Goal: Task Accomplishment & Management: Use online tool/utility

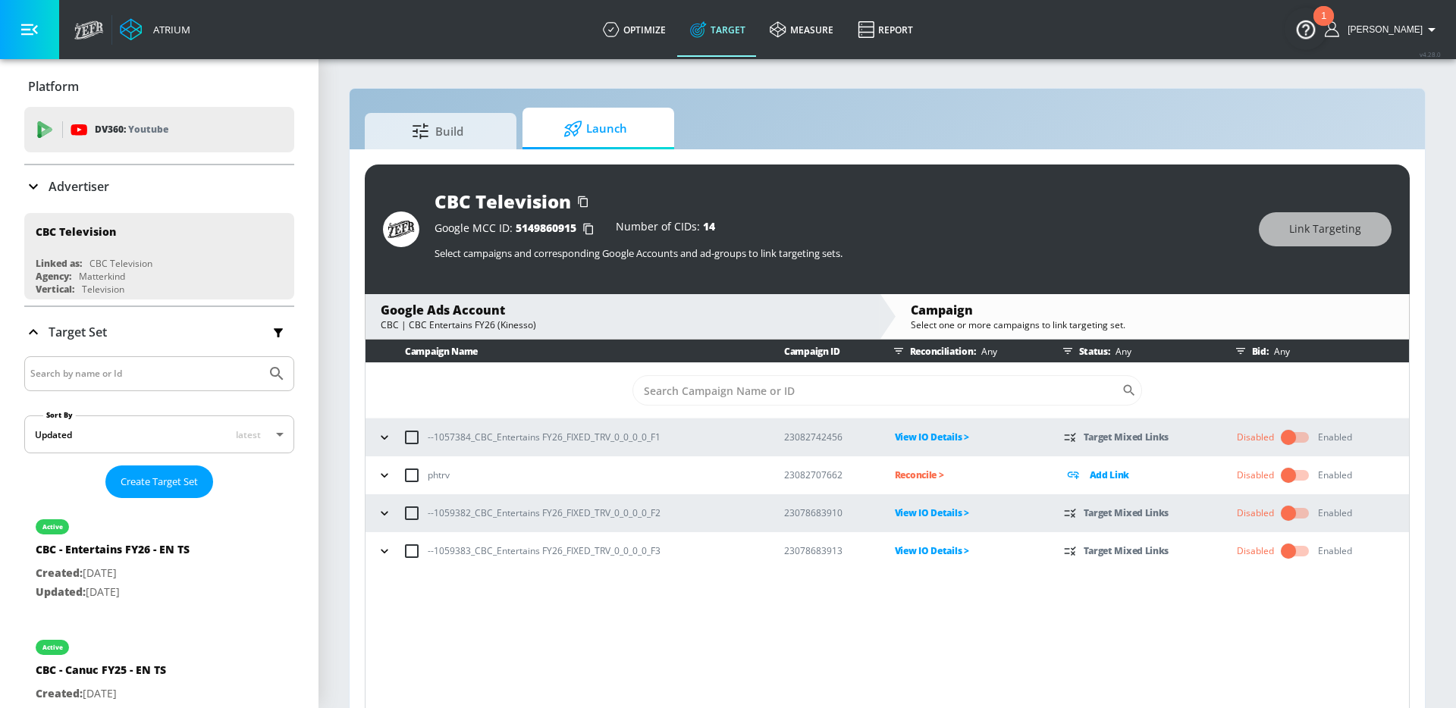
click at [377, 550] on icon "button" at bounding box center [384, 551] width 15 height 15
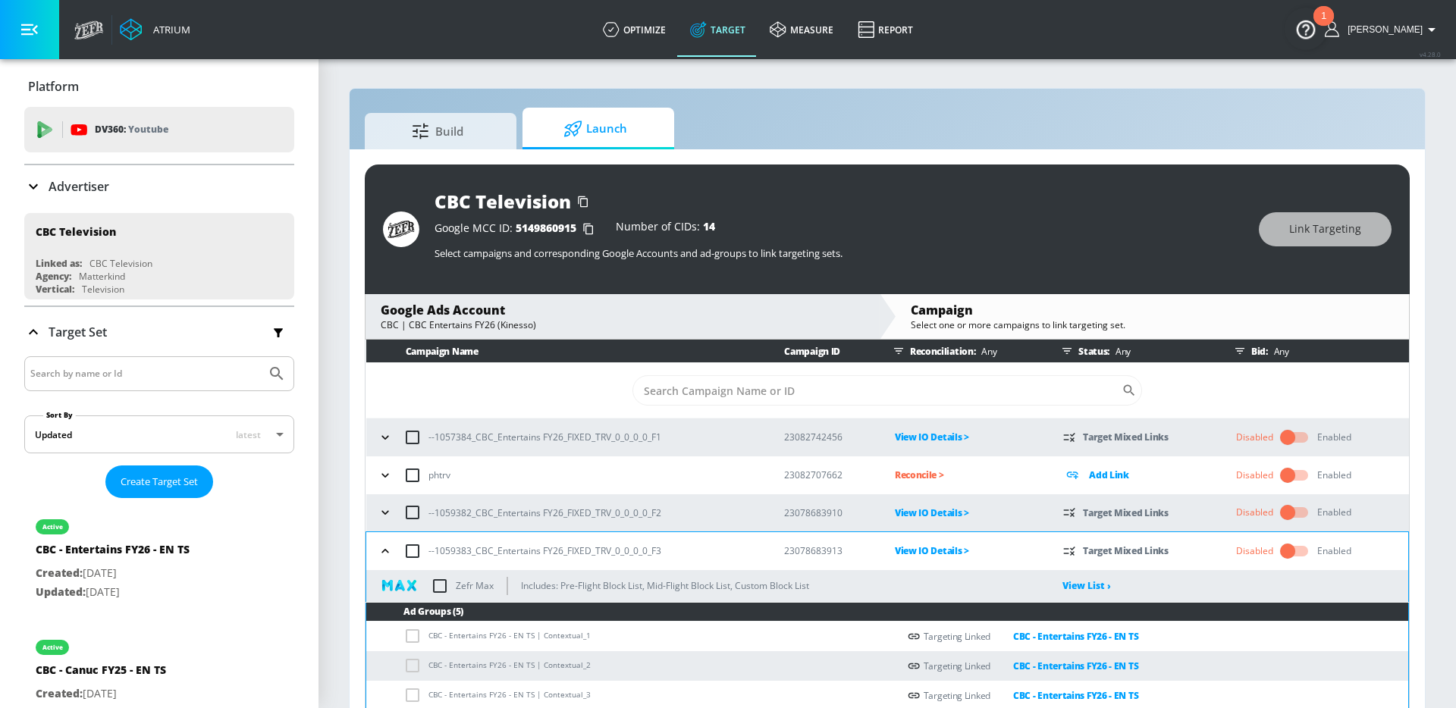
click at [377, 527] on div "--1059382_CBC_Entertains FY26_FIXED_TRV_0_0_0_0_F2" at bounding box center [567, 513] width 387 height 32
click at [381, 513] on icon "button" at bounding box center [385, 512] width 15 height 15
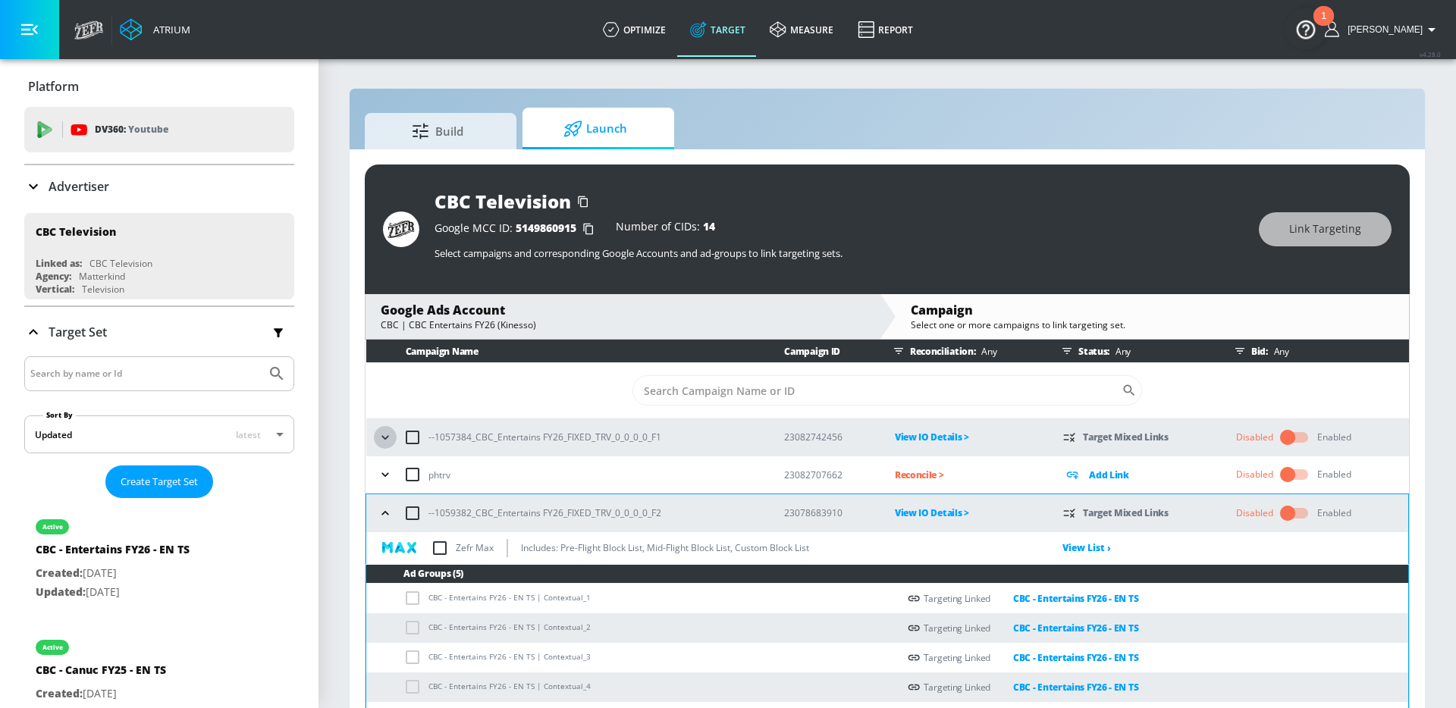
click at [381, 430] on icon "button" at bounding box center [385, 437] width 15 height 15
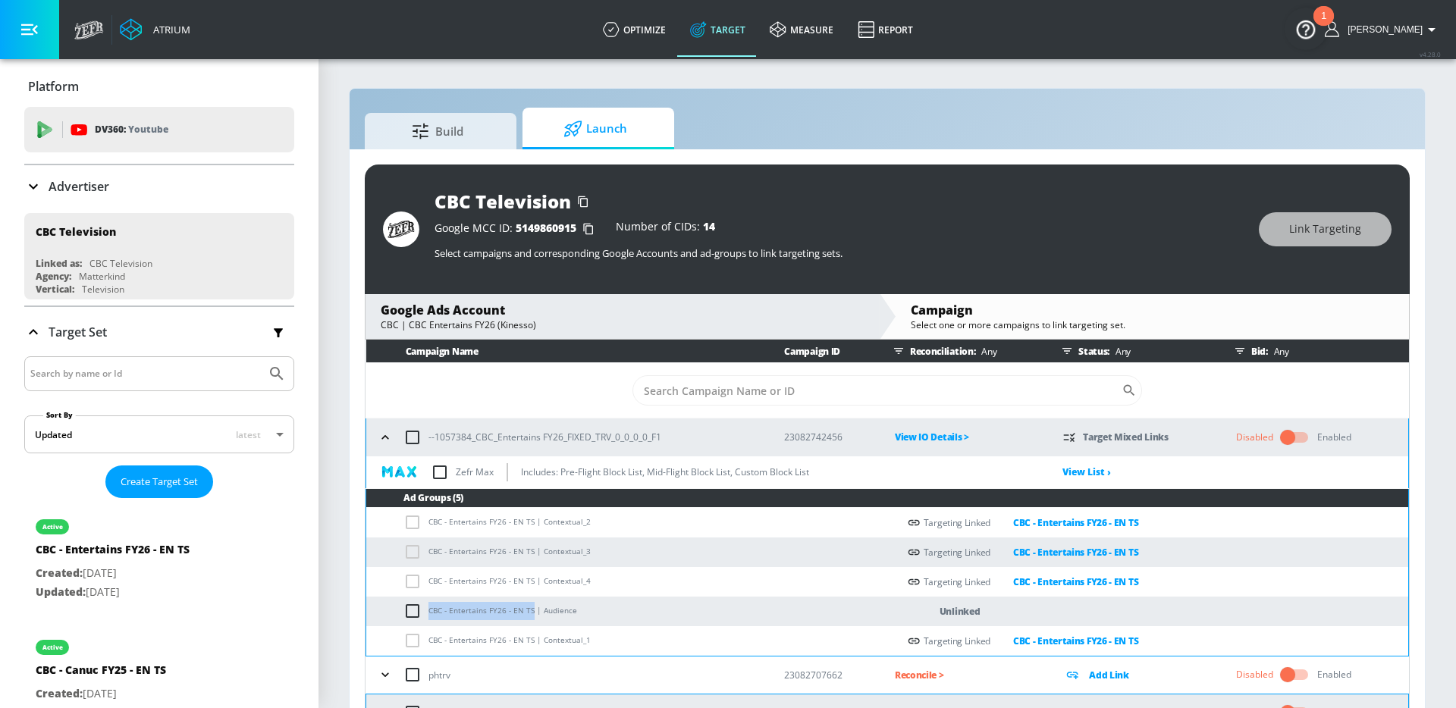
drag, startPoint x: 529, startPoint y: 608, endPoint x: 423, endPoint y: 613, distance: 106.2
click at [423, 613] on td "CBC - Entertains FY26 - EN TS | Audience" at bounding box center [631, 612] width 531 height 30
copy td "CBC - Entertains FY26 - EN TS"
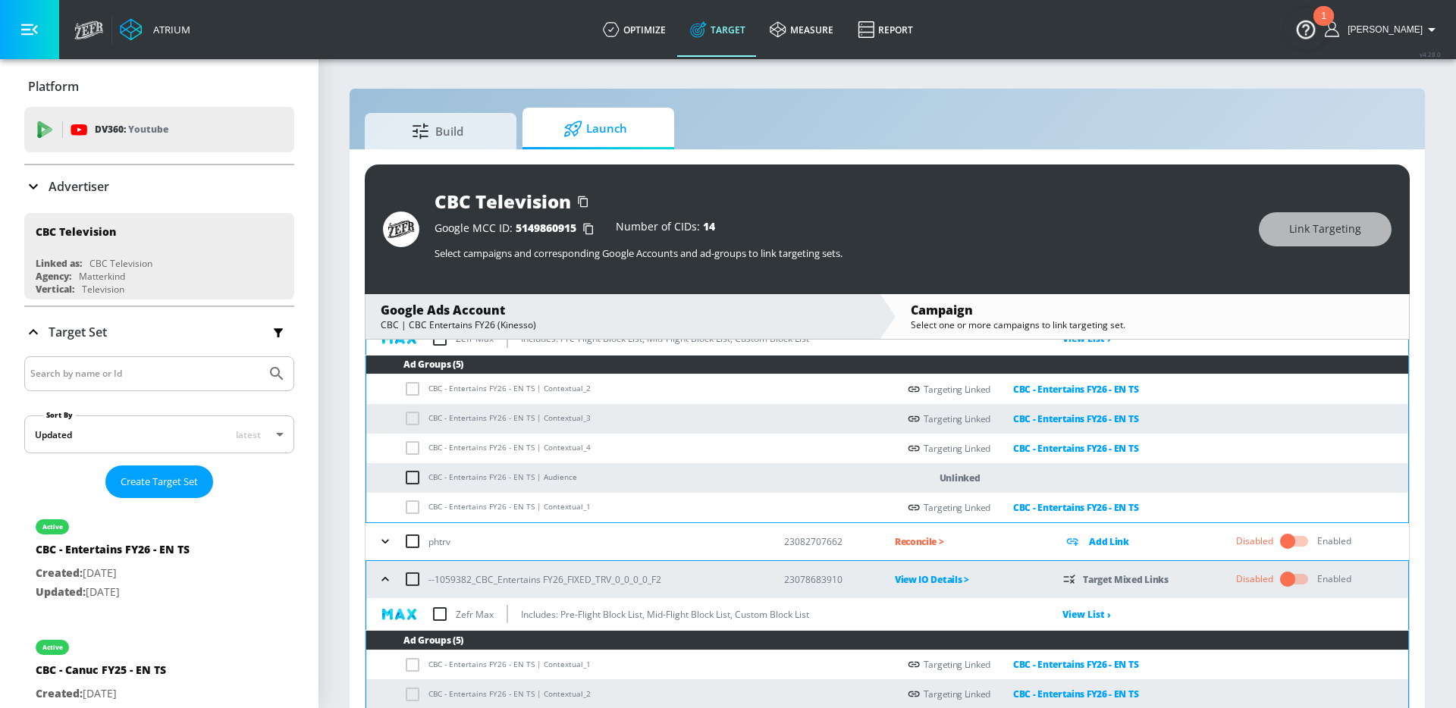
click at [413, 474] on input "checkbox" at bounding box center [415, 478] width 25 height 18
checkbox input "true"
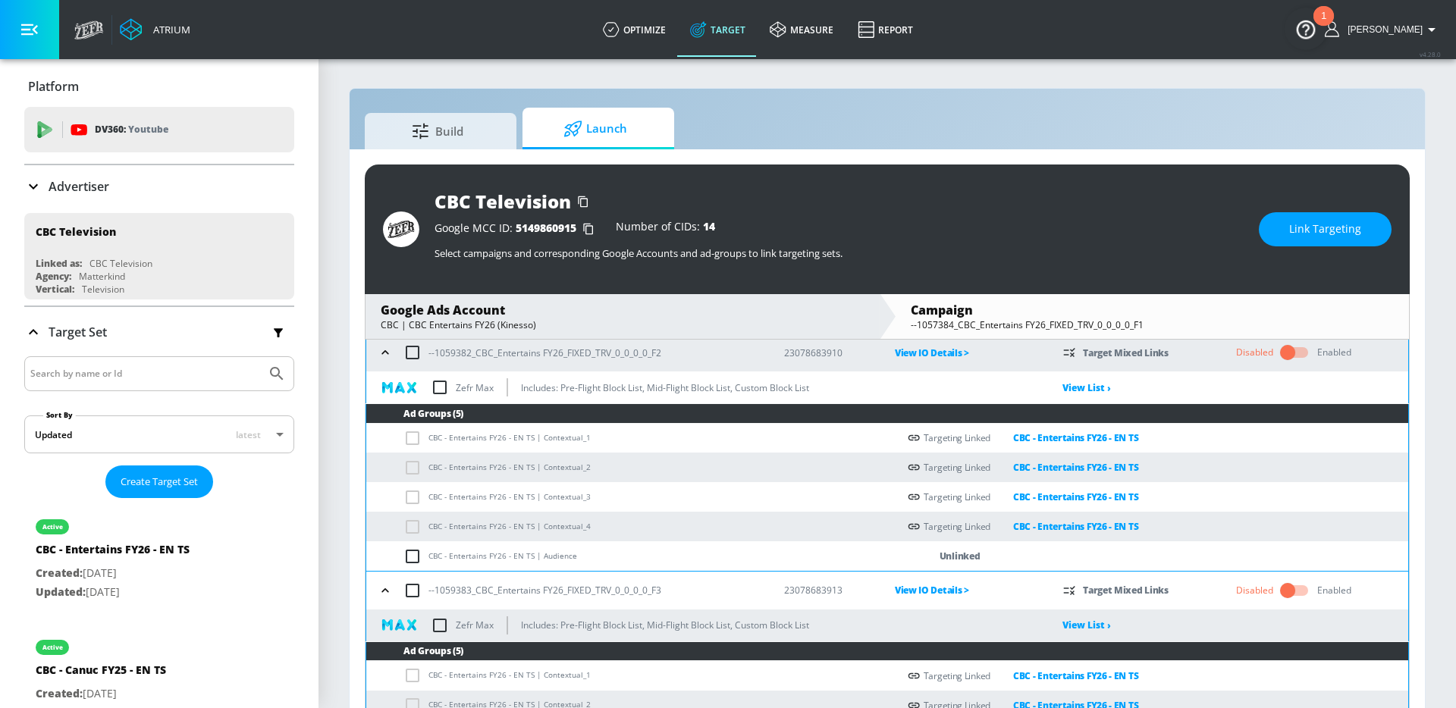
scroll to position [366, 0]
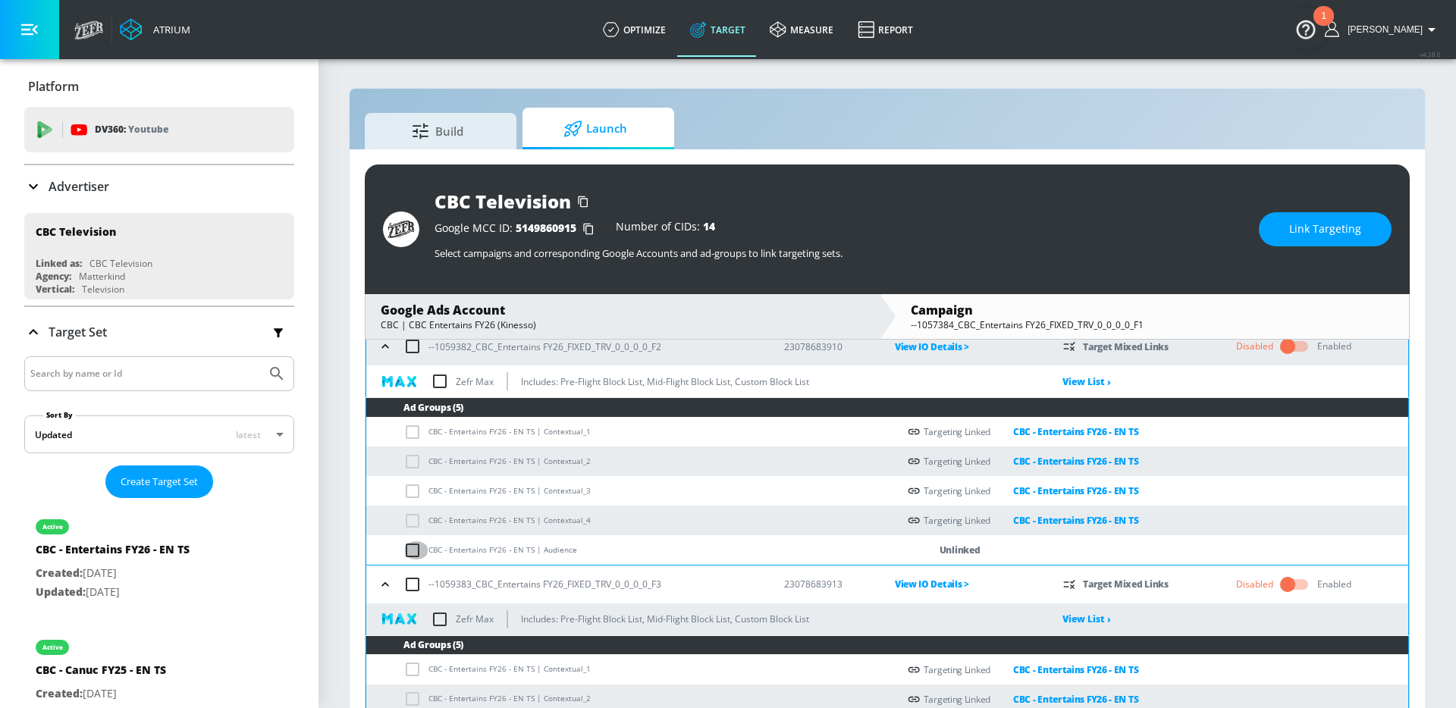
click at [413, 553] on input "checkbox" at bounding box center [415, 550] width 25 height 18
checkbox input "true"
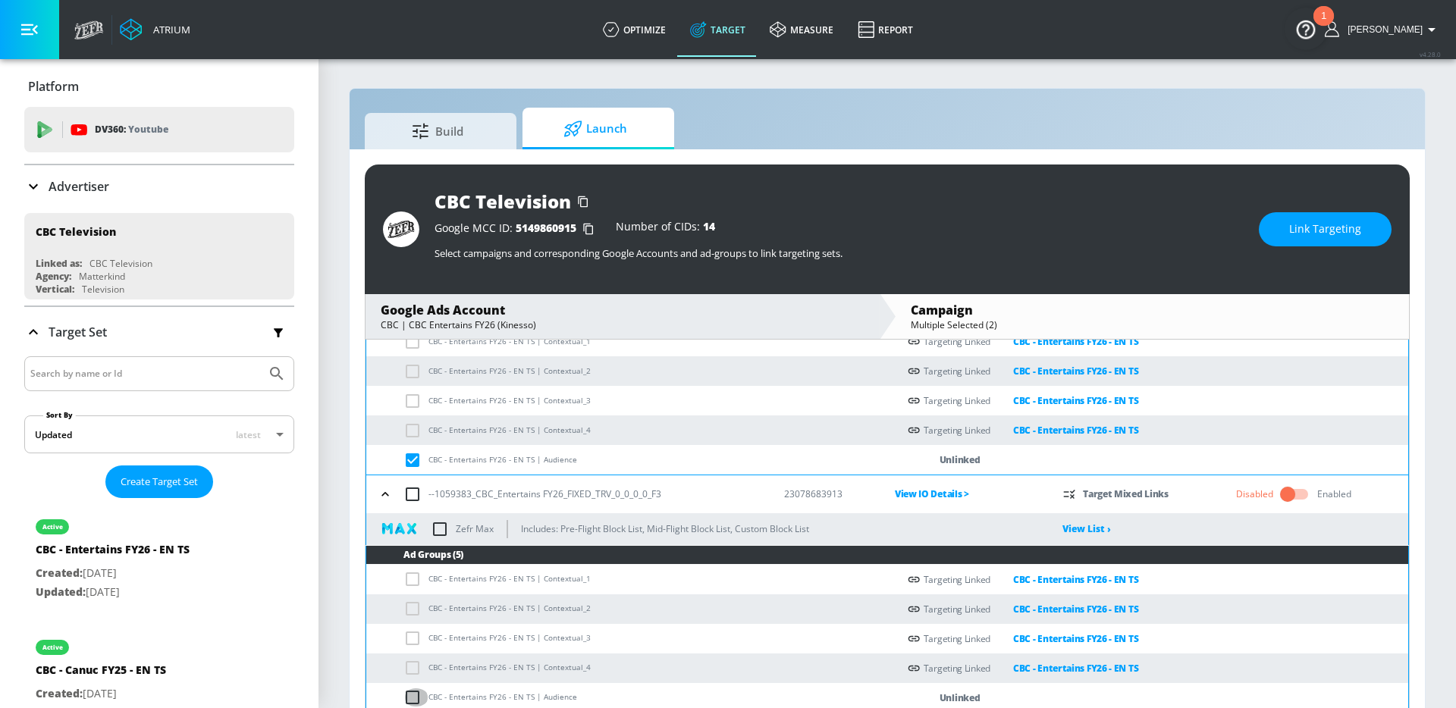
click at [416, 700] on input "checkbox" at bounding box center [415, 697] width 25 height 18
checkbox input "true"
click at [1290, 233] on button "Link Targeting" at bounding box center [1325, 229] width 133 height 34
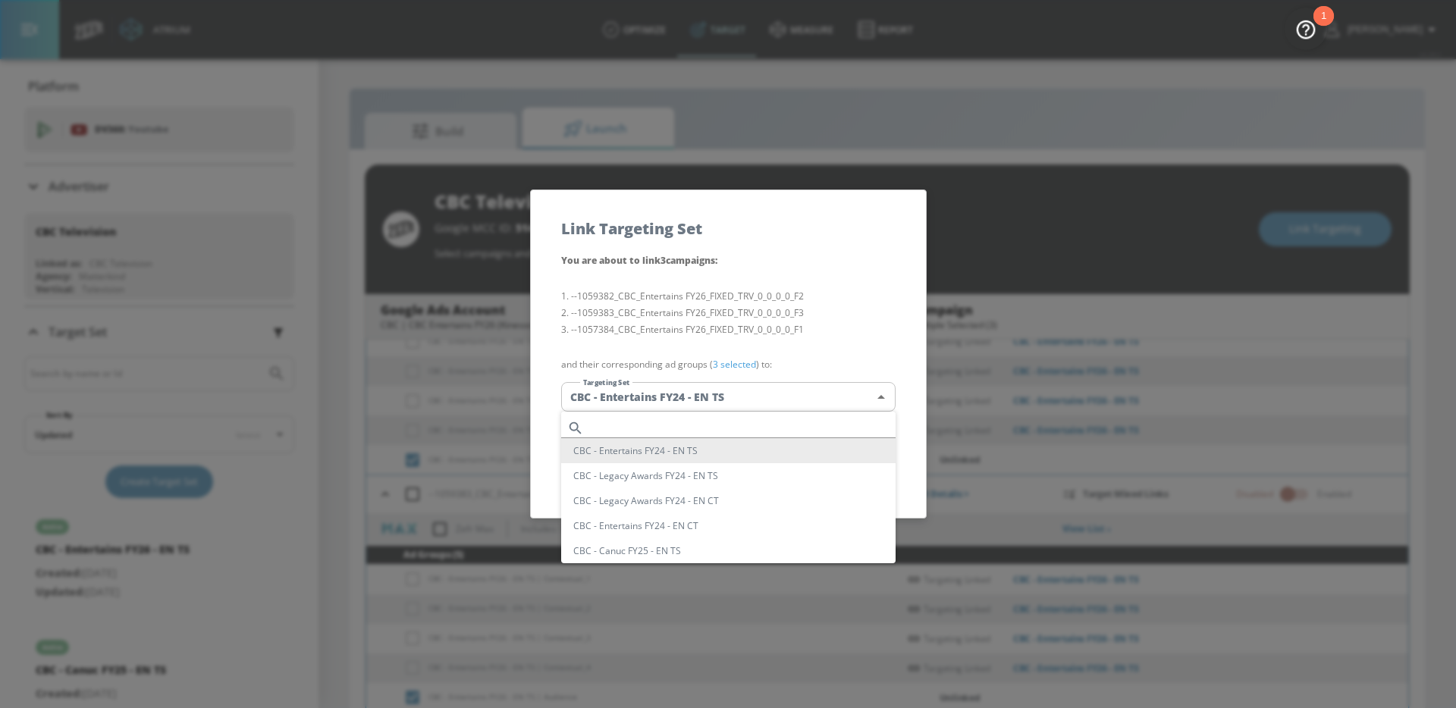
click at [667, 411] on body "Atrium optimize Target measure Report optimize Target measure Report v 4.28.0 A…" at bounding box center [728, 365] width 1456 height 730
click at [662, 433] on input "text" at bounding box center [743, 428] width 306 height 20
paste input "CBC - Entertains FY26 - EN TS"
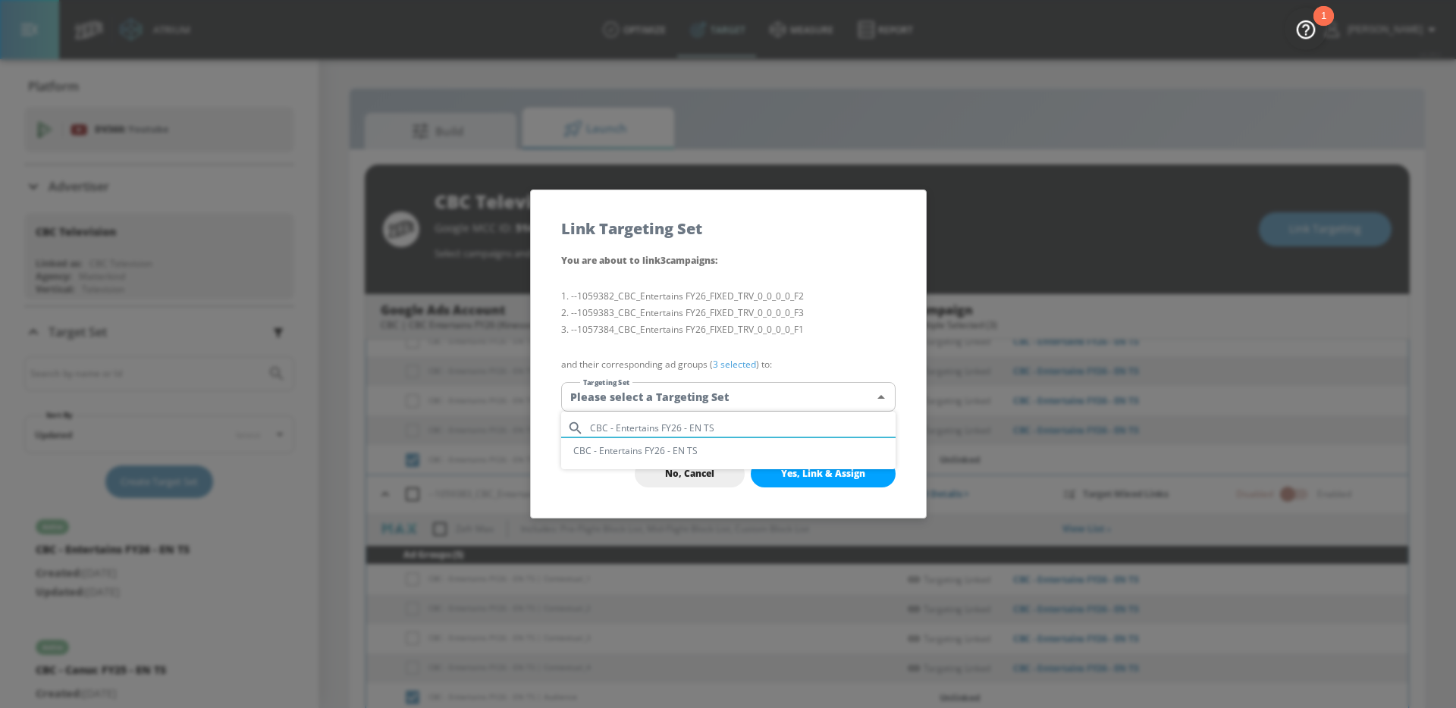
type input "CBC - Entertains FY26 - EN TS"
click at [660, 447] on li "CBC - Entertains FY26 - EN TS" at bounding box center [728, 450] width 334 height 25
type input "9ac95020-45b2-4c3b-8901-a0c0bb6d9492"
click at [676, 326] on li "--1057384_CBC_Entertains FY26_FIXED_TRV_0_0_0_0_F1" at bounding box center [728, 329] width 334 height 17
click at [804, 472] on span "Yes, Link & Assign" at bounding box center [823, 474] width 84 height 12
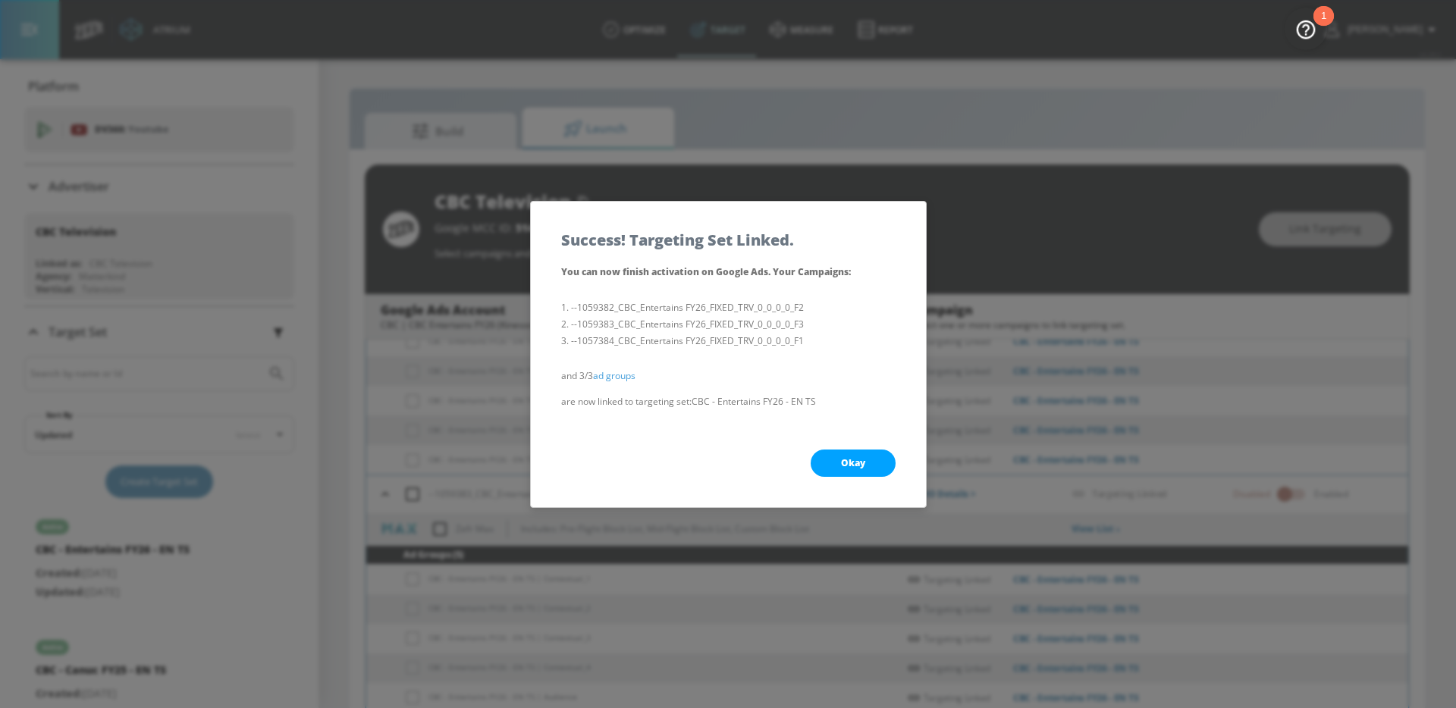
click at [848, 466] on span "Okay" at bounding box center [853, 463] width 24 height 12
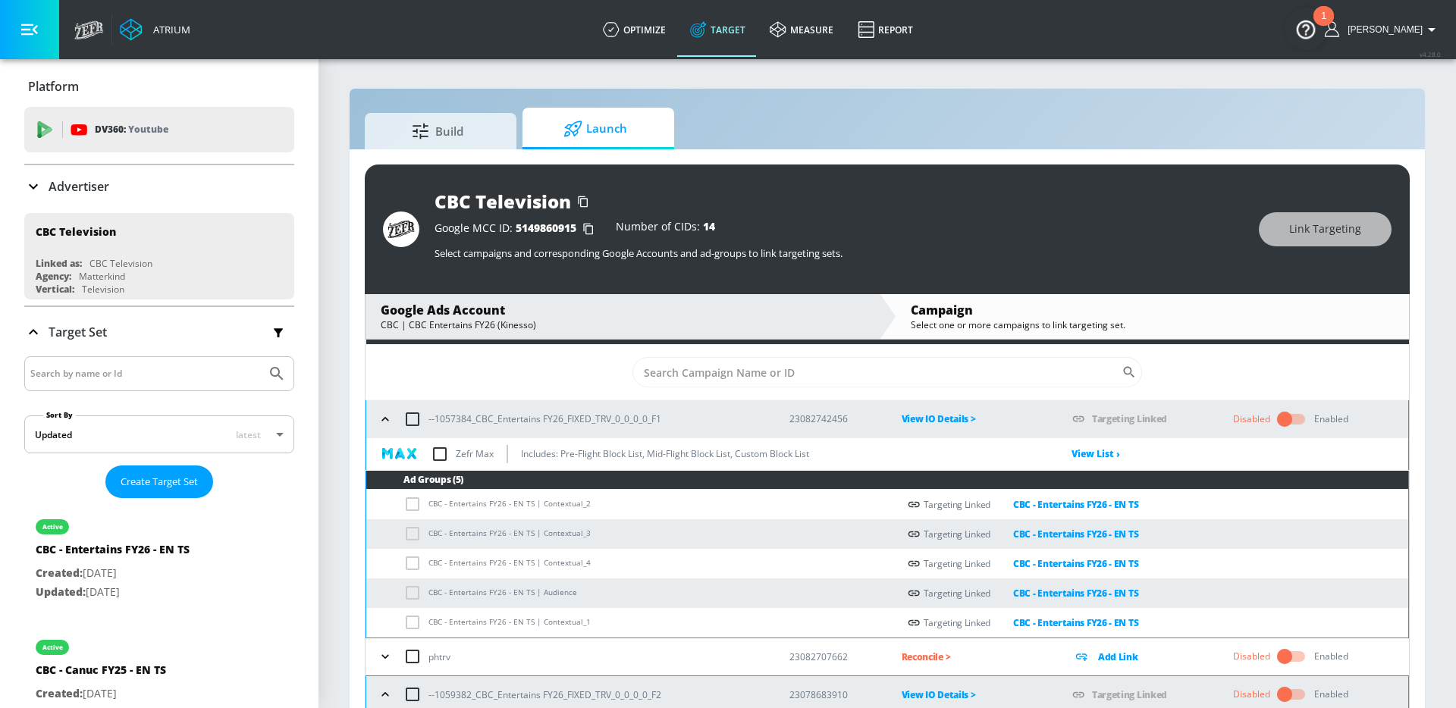
scroll to position [27, 0]
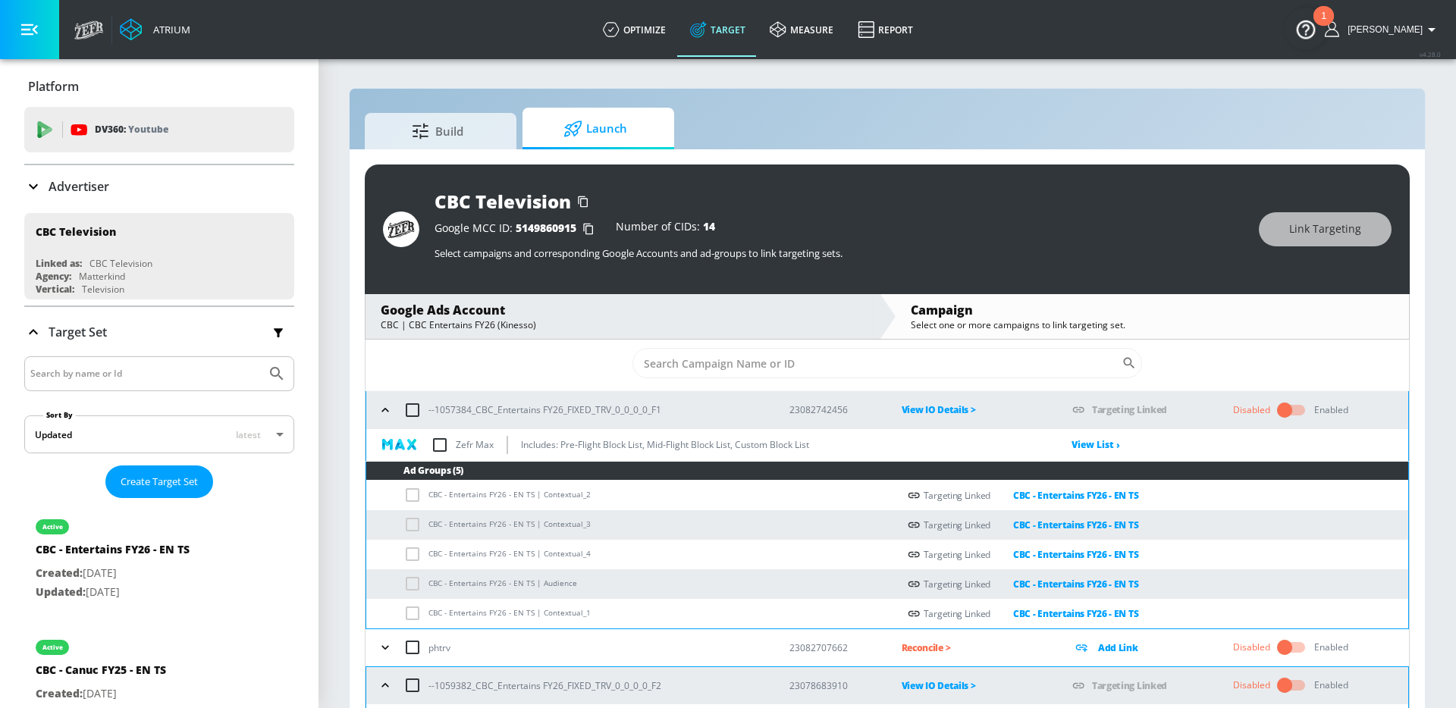
click at [625, 565] on td "CBC - Entertains FY26 - EN TS | Contextual_4" at bounding box center [631, 555] width 531 height 30
click at [388, 409] on icon "button" at bounding box center [385, 410] width 15 height 15
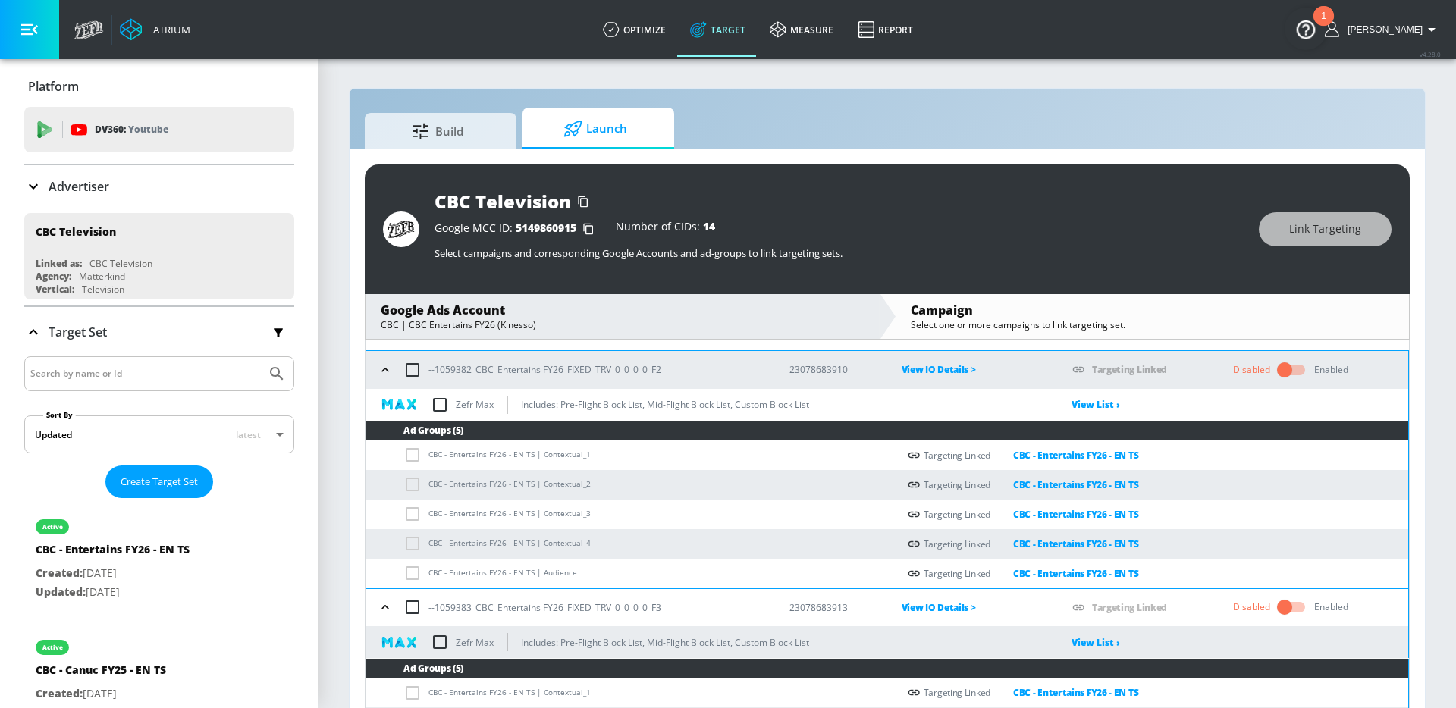
scroll to position [152, 0]
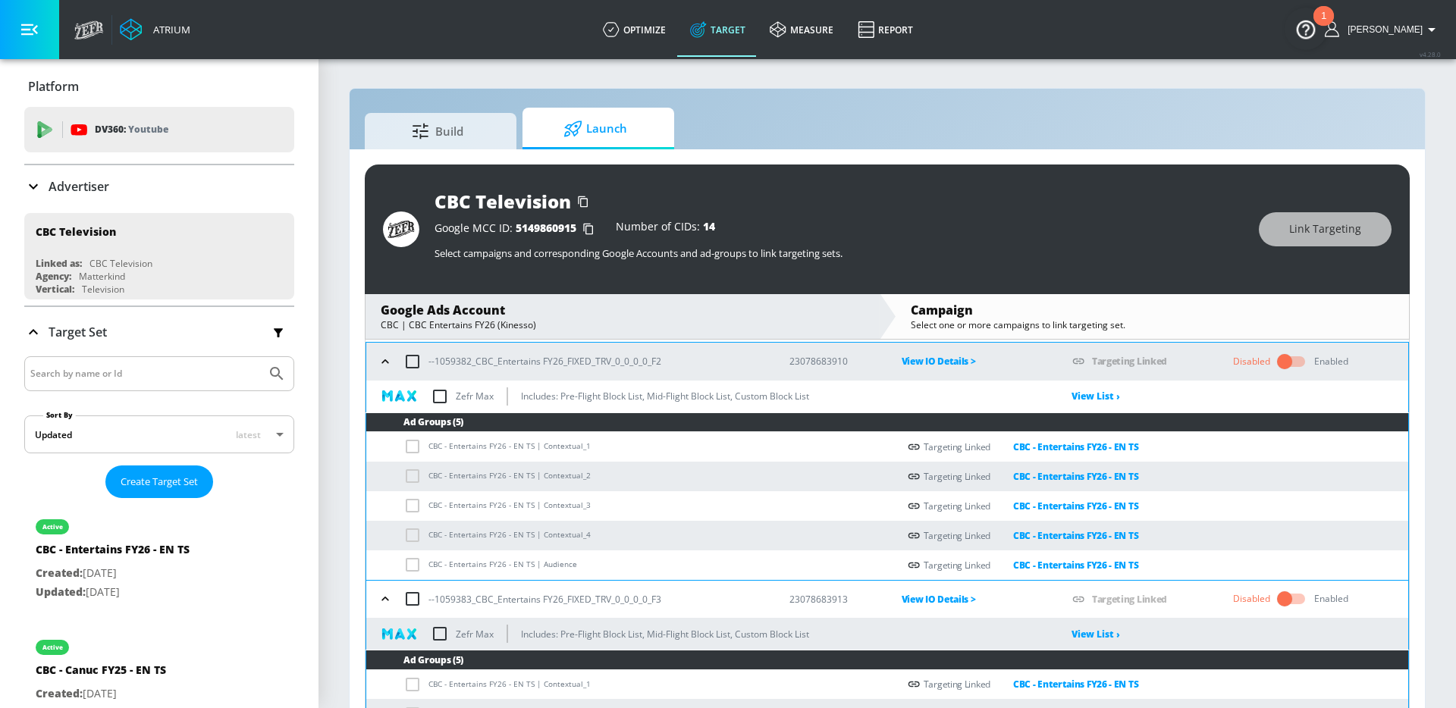
click at [388, 364] on icon "button" at bounding box center [385, 361] width 15 height 15
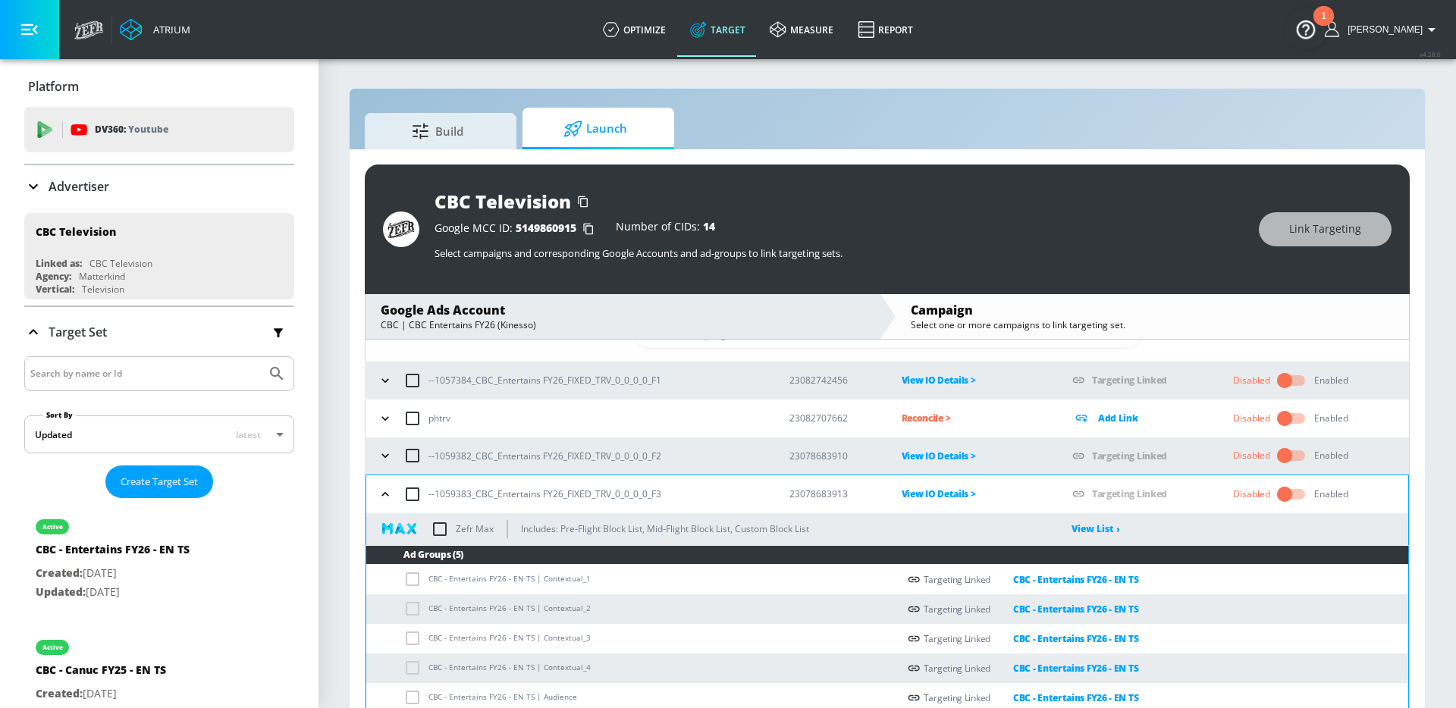
scroll to position [22, 0]
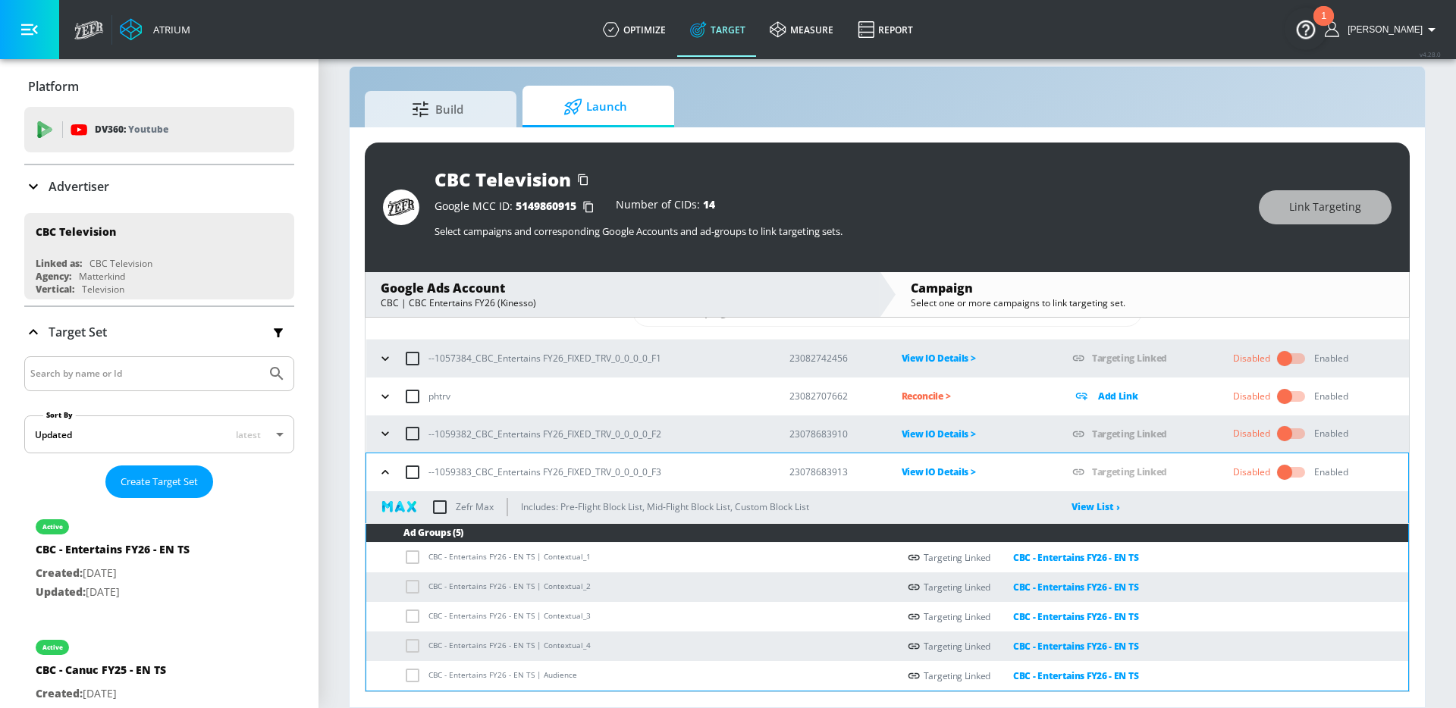
click at [387, 469] on icon "button" at bounding box center [385, 472] width 15 height 15
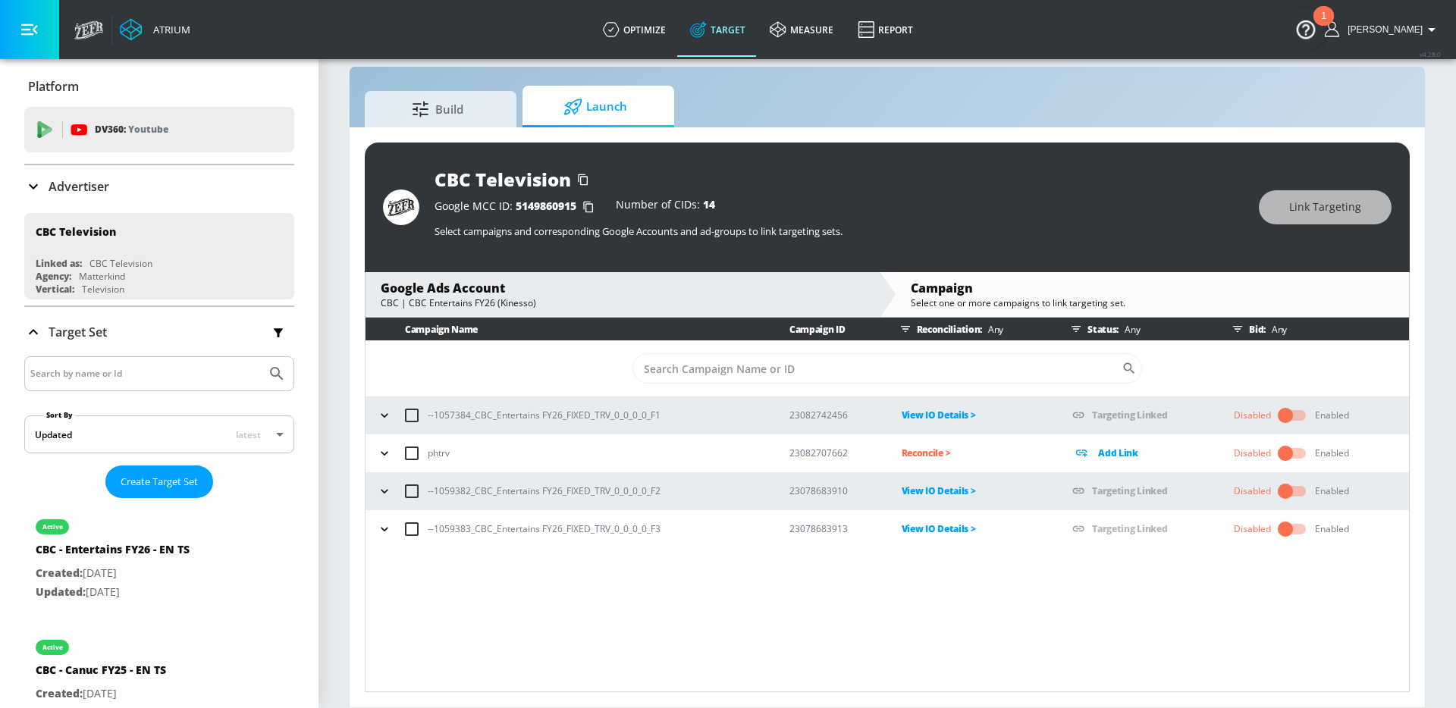
scroll to position [0, 0]
